Goal: Task Accomplishment & Management: Use online tool/utility

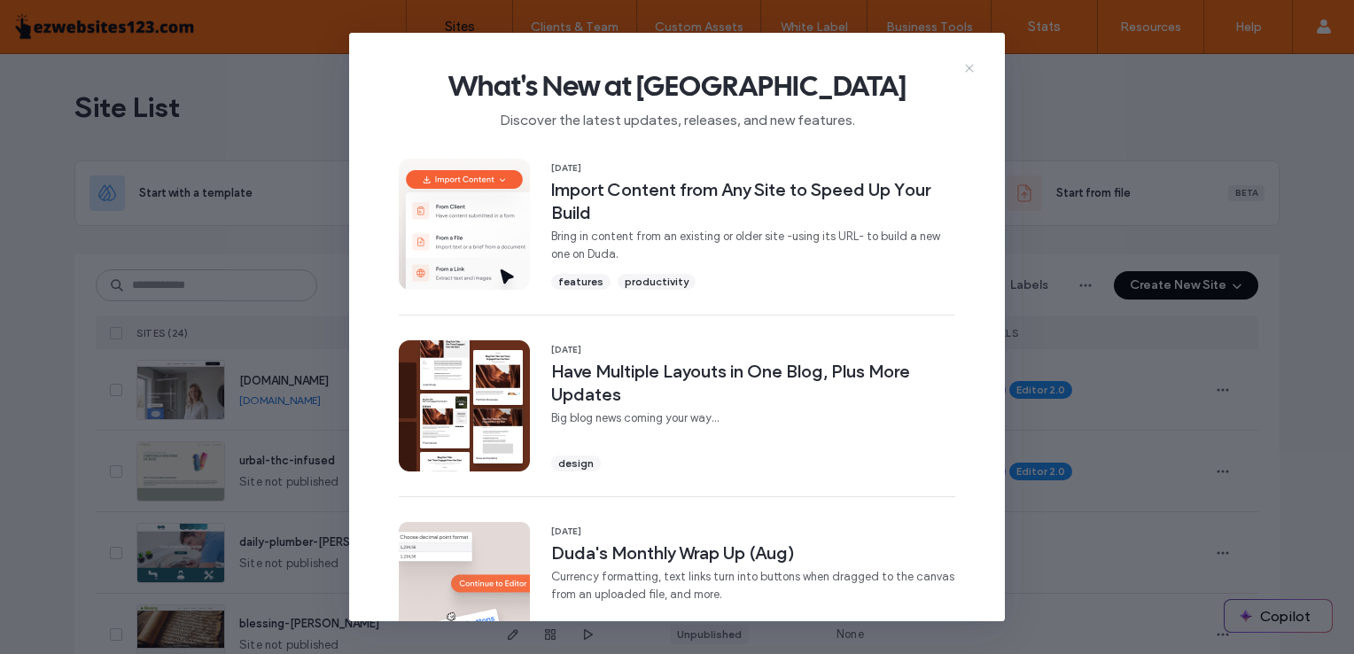
click at [968, 67] on use at bounding box center [969, 68] width 8 height 8
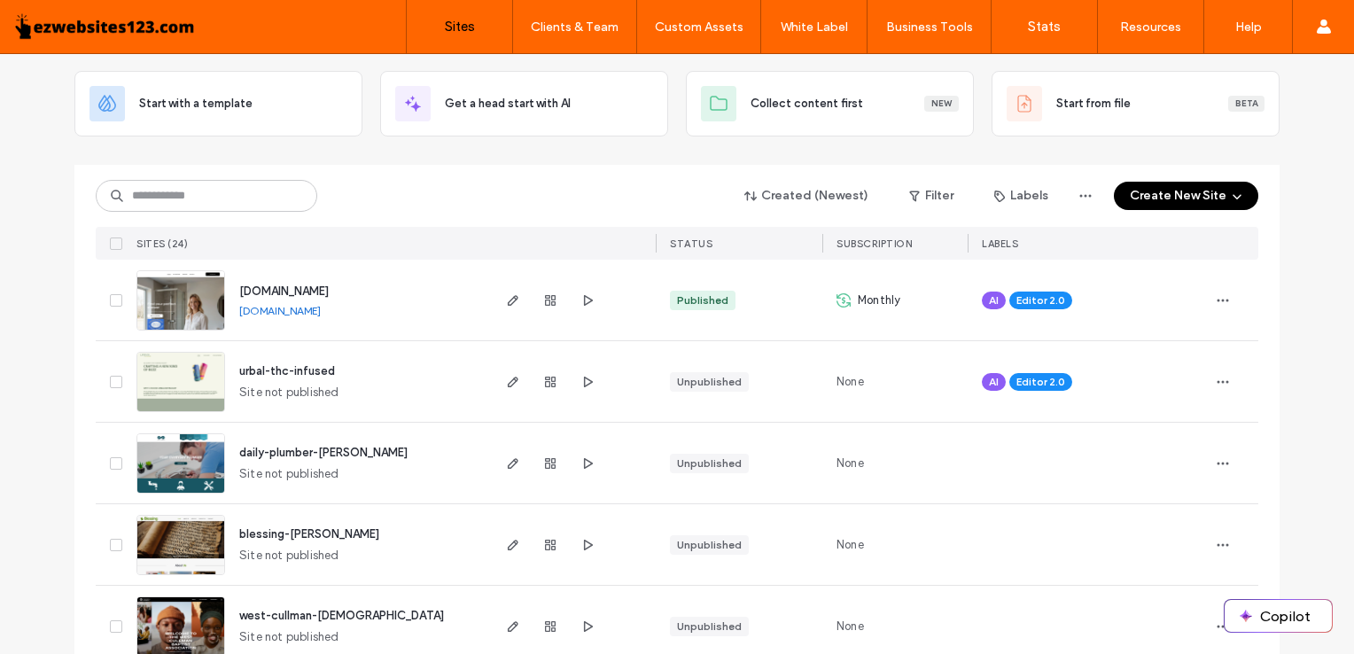
scroll to position [88, 0]
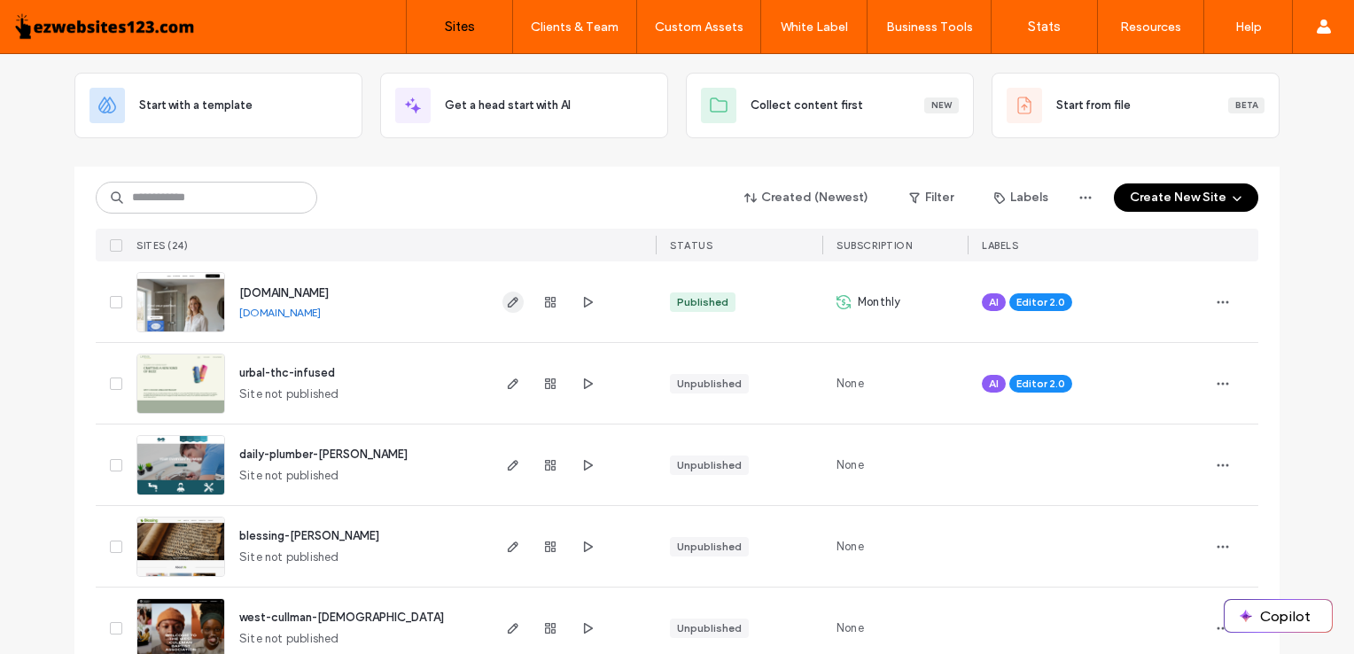
click at [508, 302] on use "button" at bounding box center [513, 302] width 11 height 11
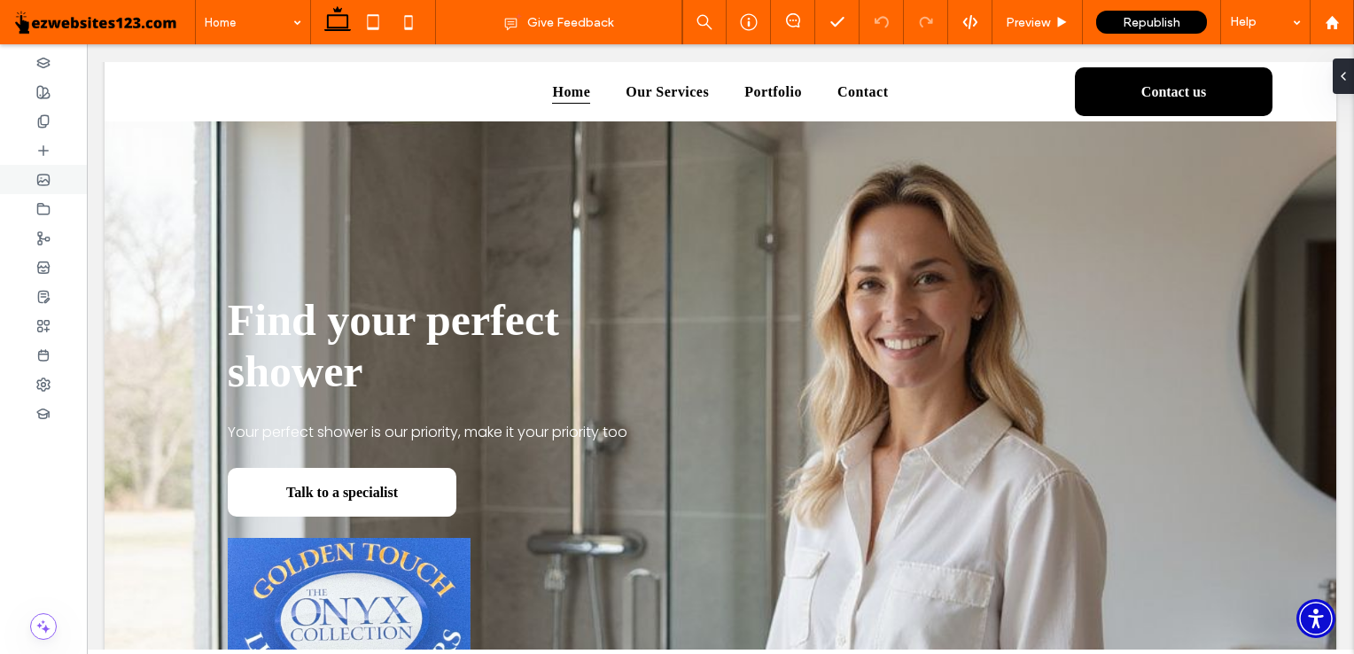
click at [45, 178] on use at bounding box center [44, 180] width 12 height 11
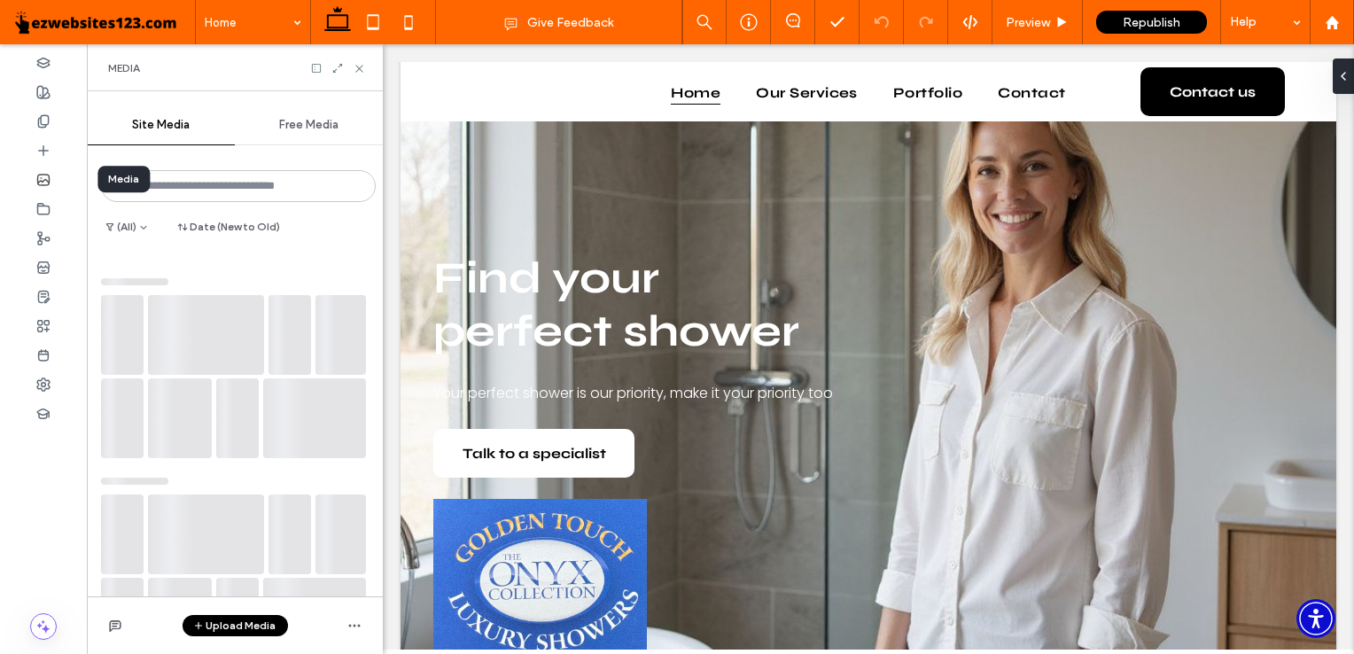
scroll to position [210, 0]
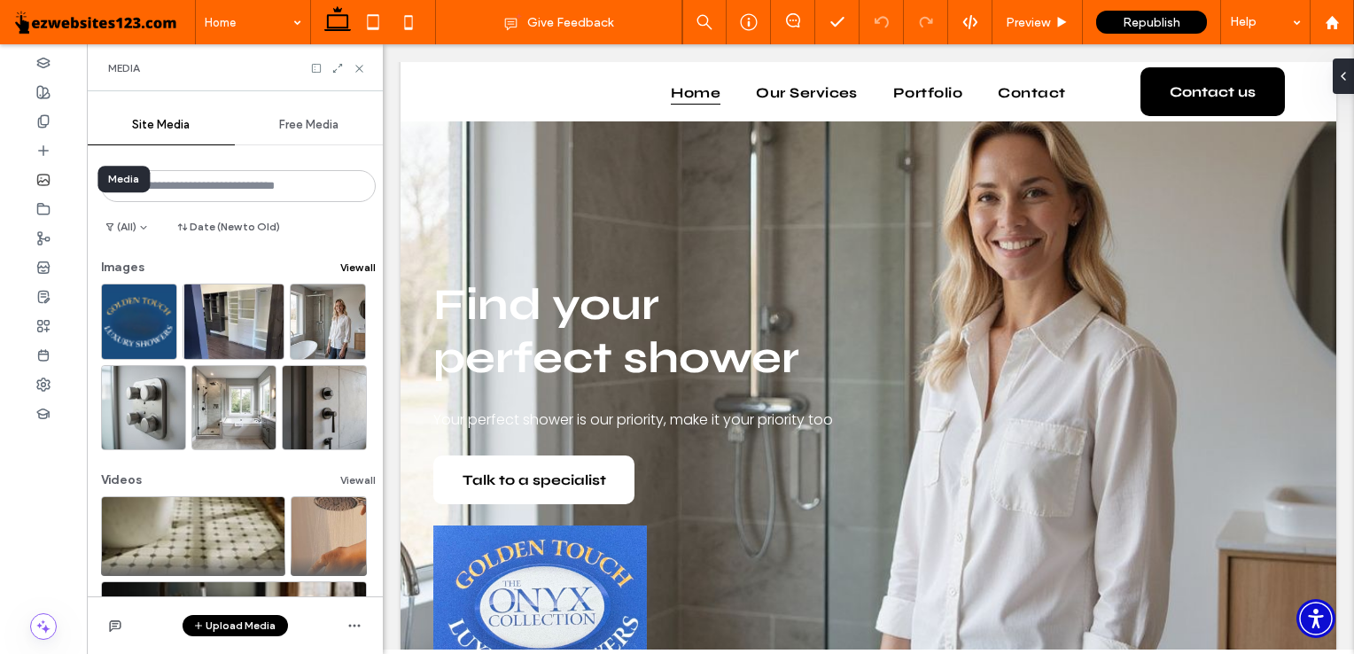
click at [344, 259] on button "View all" at bounding box center [357, 267] width 35 height 21
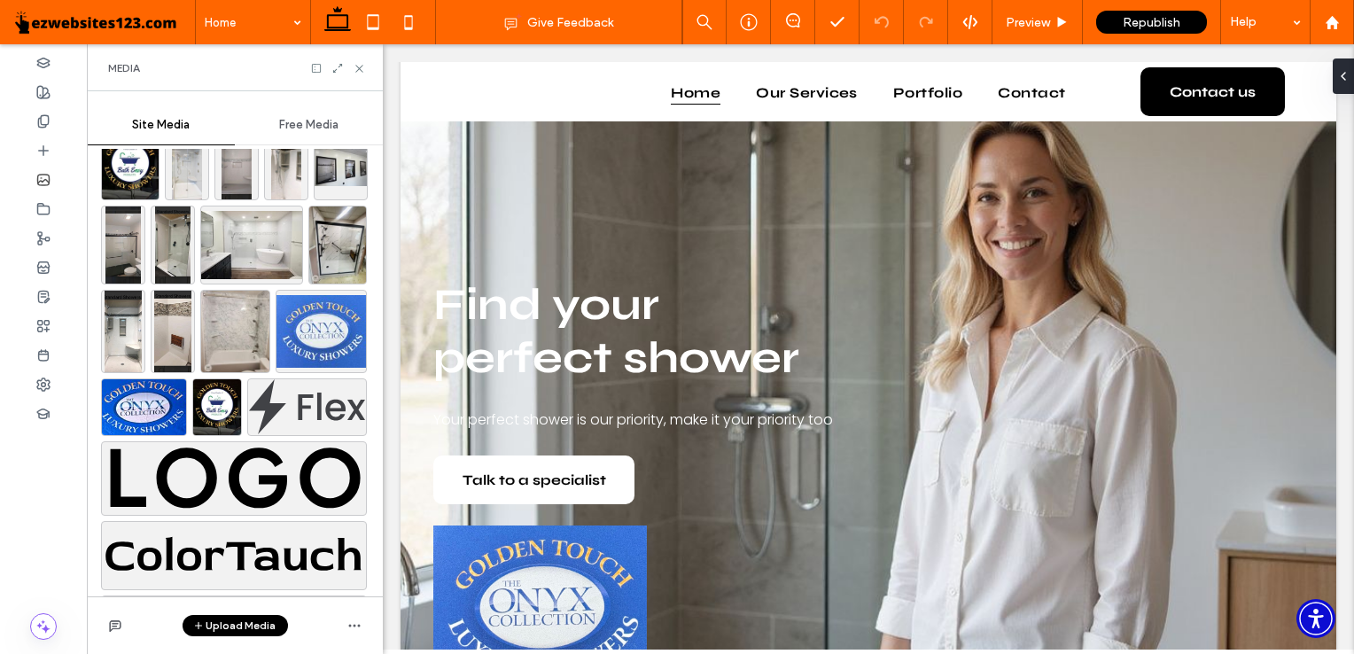
scroll to position [2685, 0]
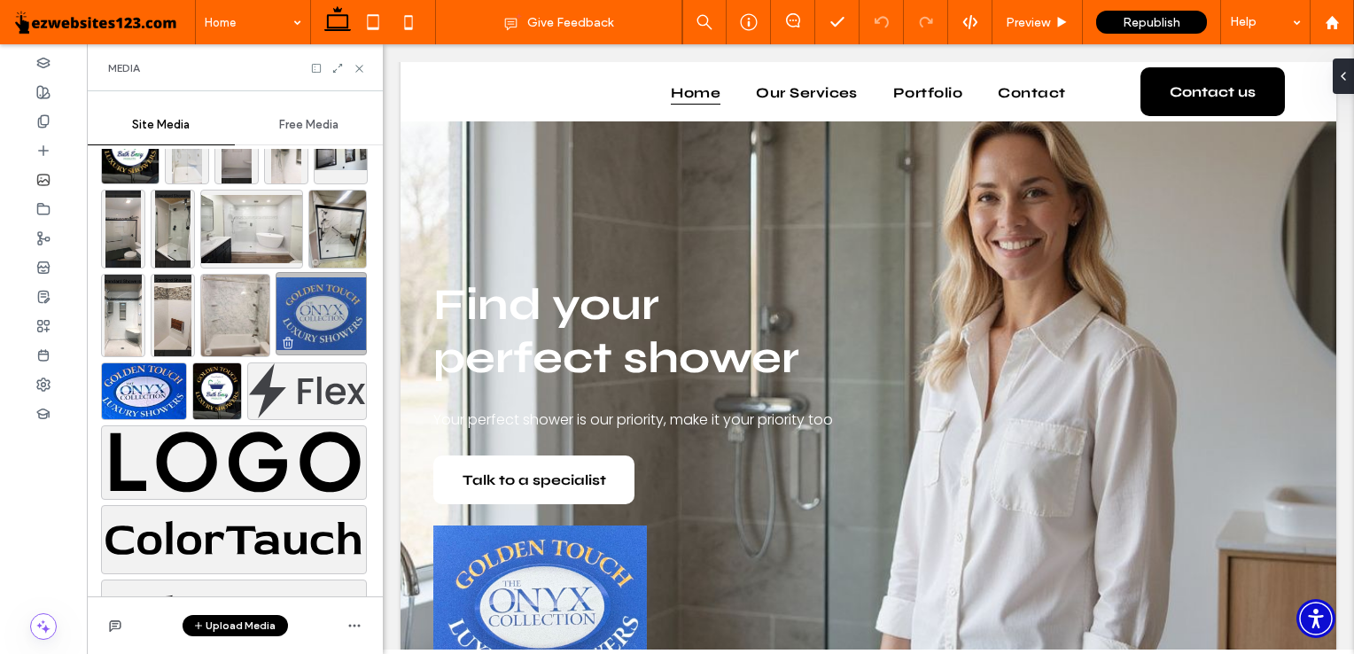
click at [301, 315] on img at bounding box center [321, 313] width 91 height 83
click at [313, 305] on img at bounding box center [321, 313] width 91 height 83
click at [315, 322] on img at bounding box center [321, 313] width 91 height 83
click at [479, 575] on img at bounding box center [540, 608] width 214 height 167
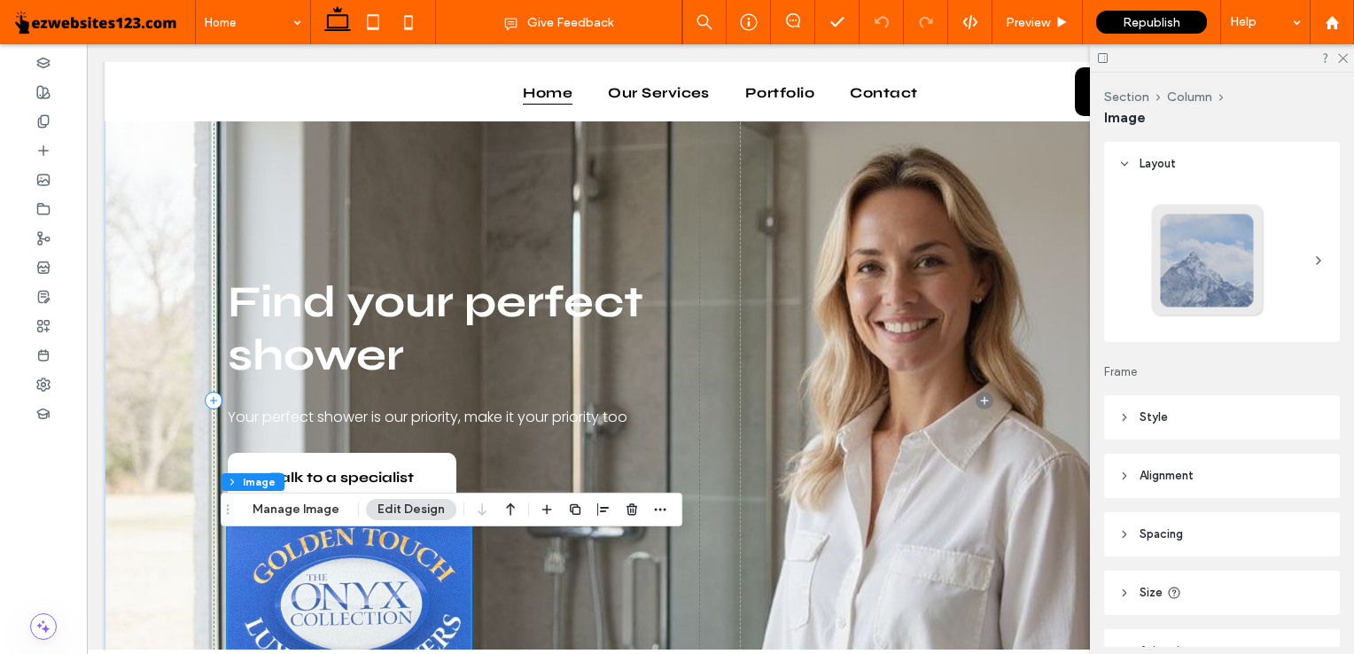
scroll to position [196, 0]
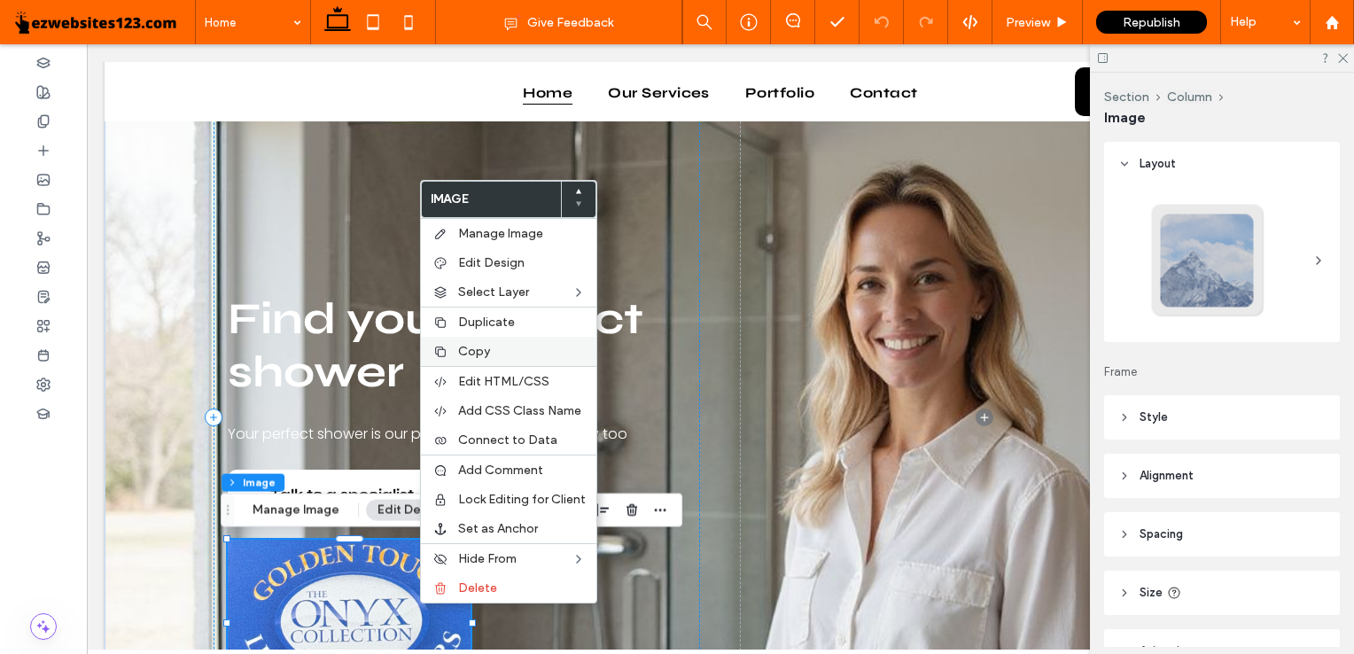
click at [530, 352] on label "Copy" at bounding box center [522, 351] width 128 height 15
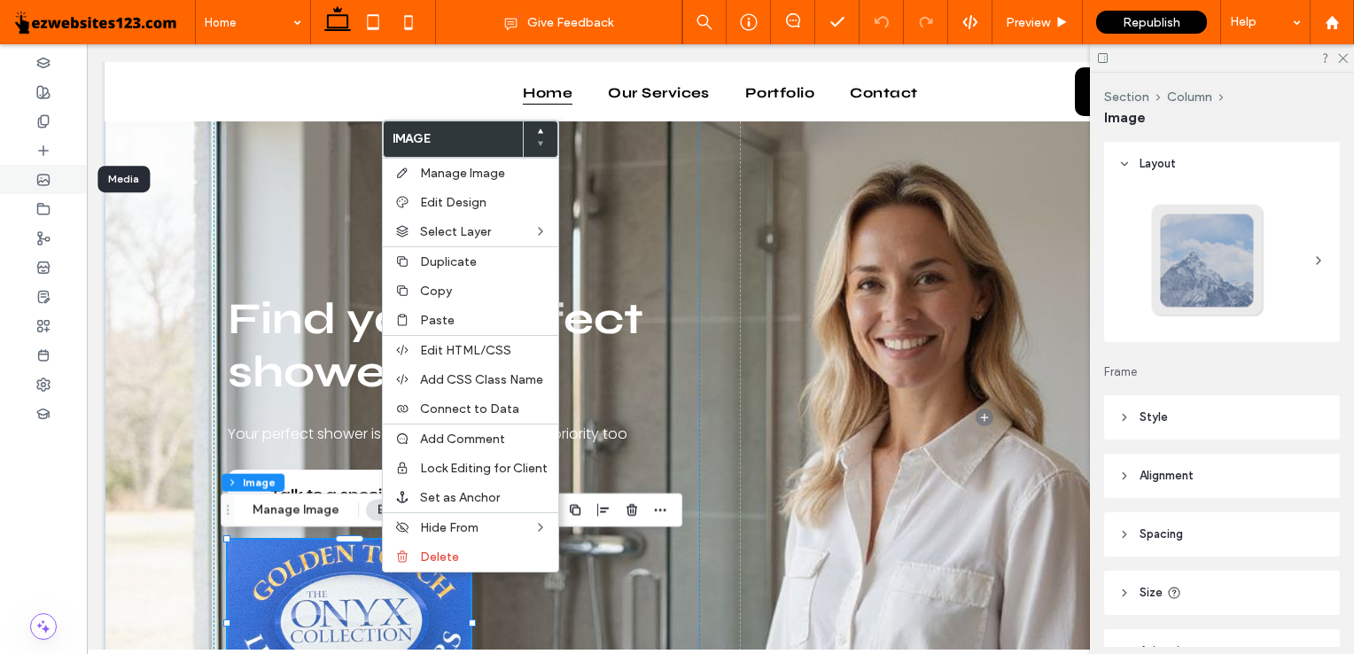
click at [44, 177] on icon at bounding box center [43, 180] width 14 height 14
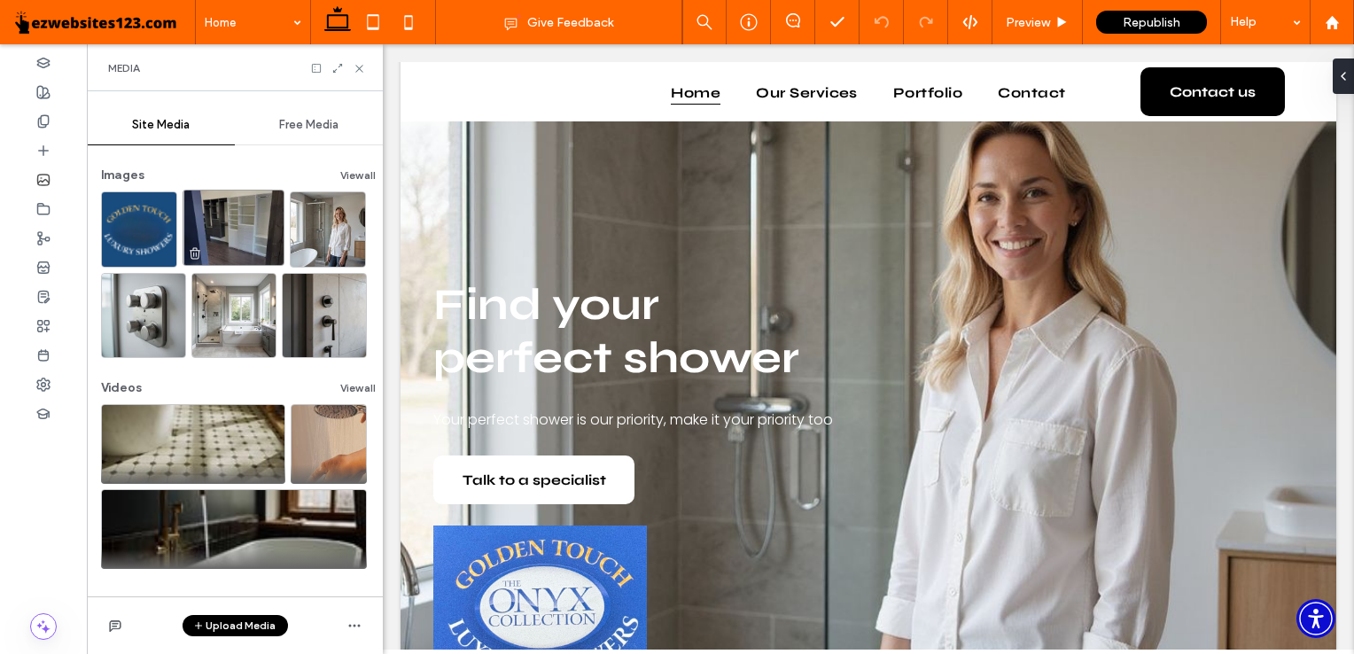
scroll to position [55, 0]
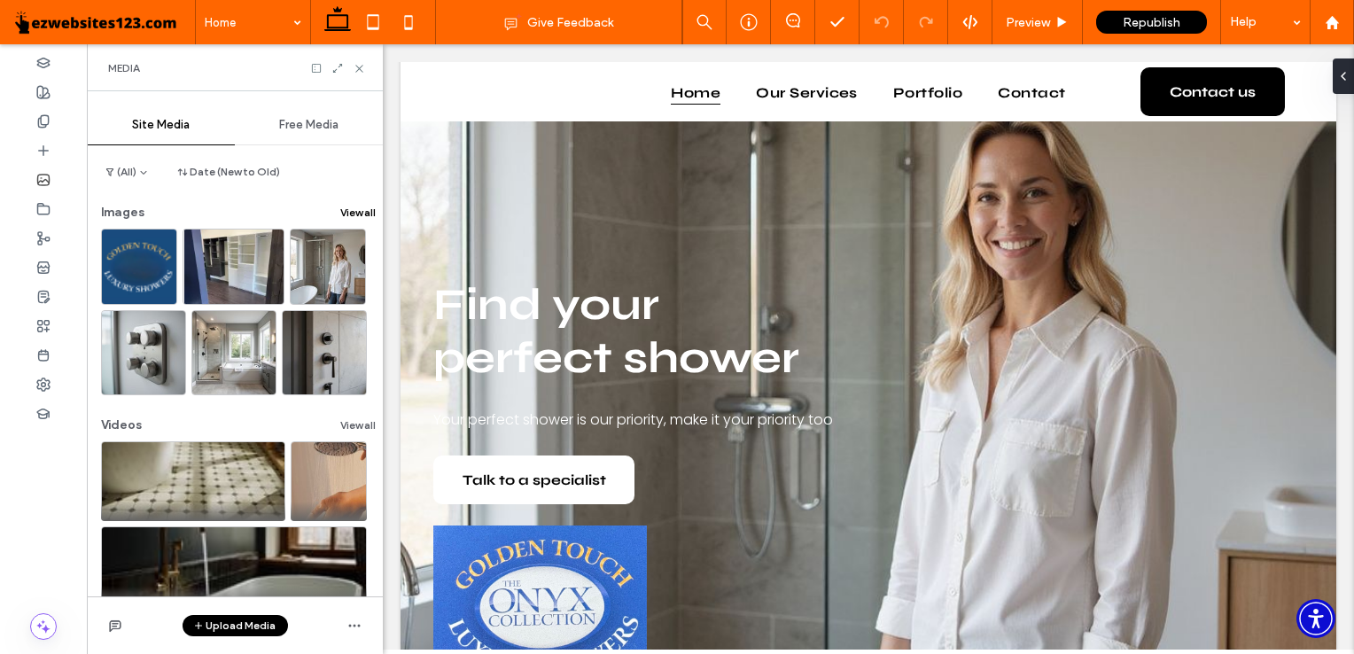
click at [360, 221] on button "View all" at bounding box center [357, 212] width 35 height 21
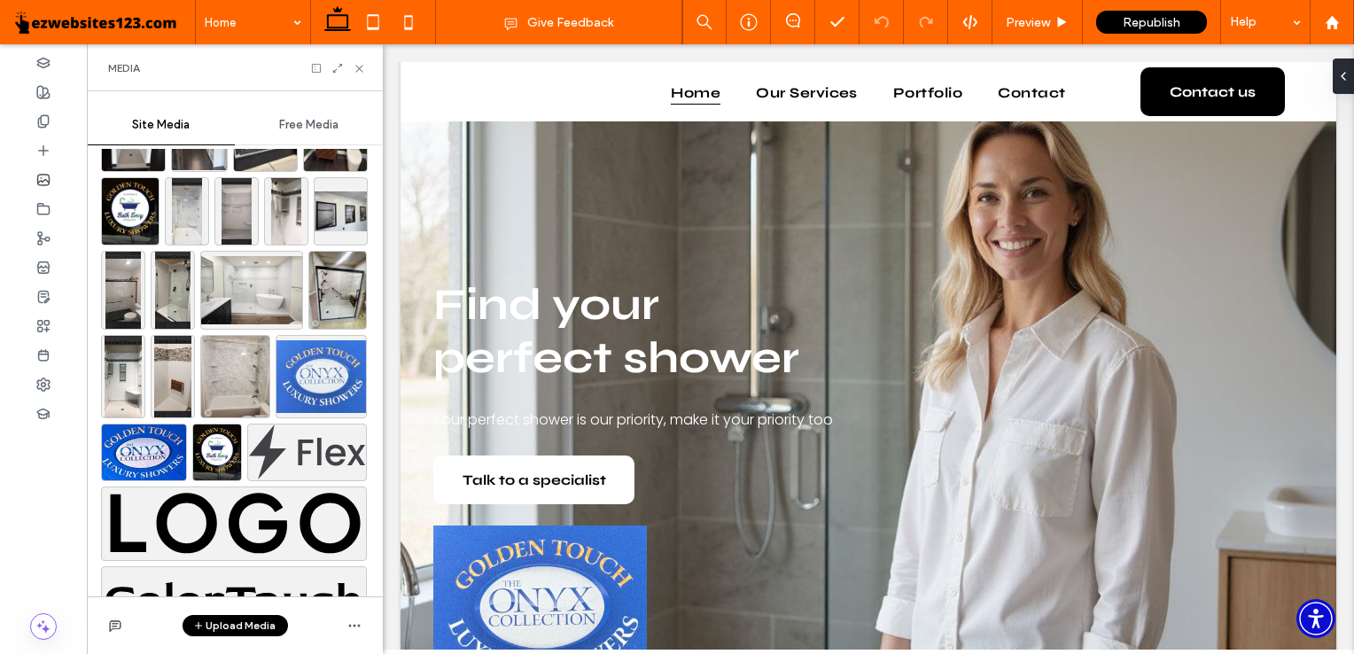
scroll to position [2627, 0]
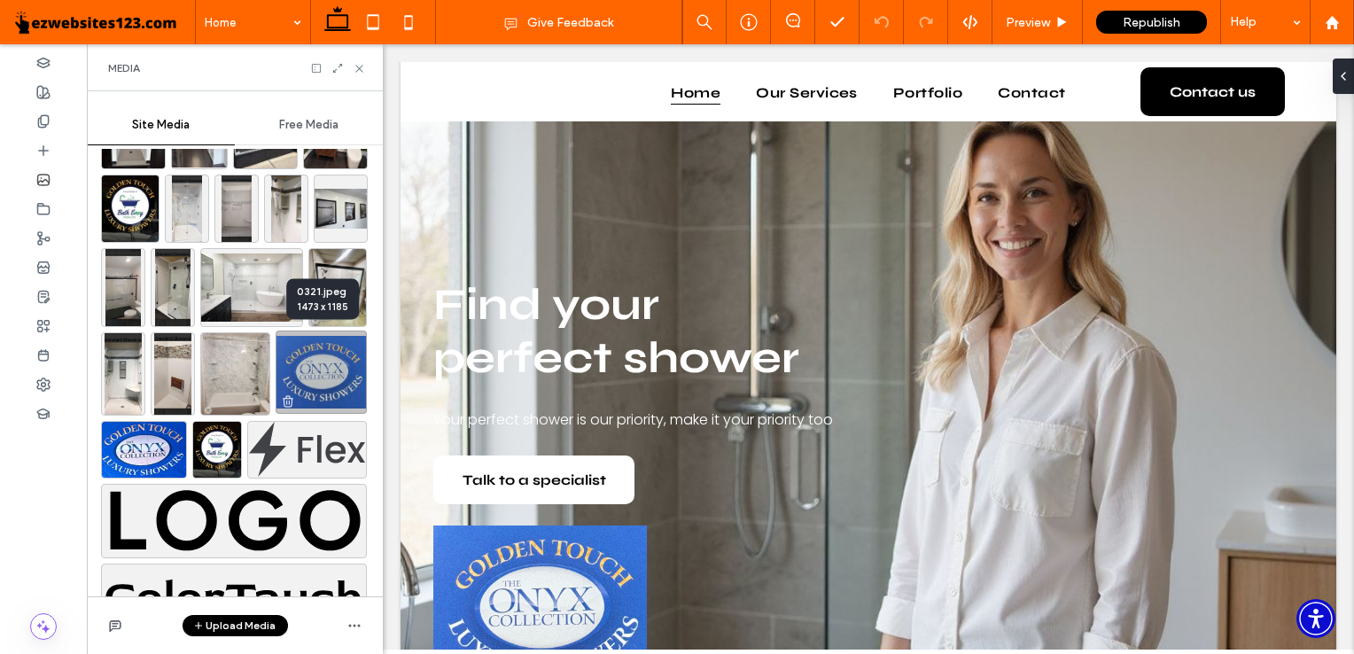
click at [292, 379] on img at bounding box center [321, 372] width 91 height 83
click at [351, 368] on img at bounding box center [321, 372] width 91 height 83
